Goal: Information Seeking & Learning: Learn about a topic

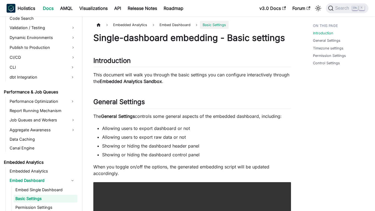
scroll to position [470, 0]
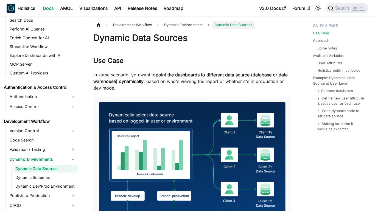
scroll to position [319, 0]
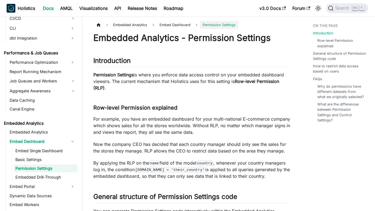
scroll to position [479, 0]
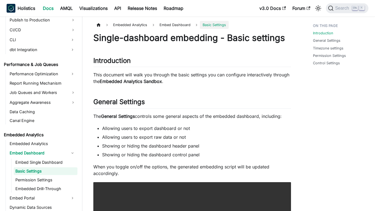
scroll to position [470, 0]
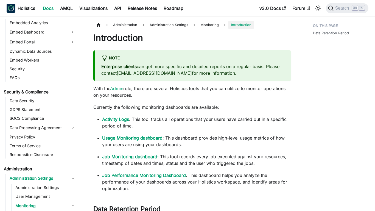
scroll to position [635, 0]
